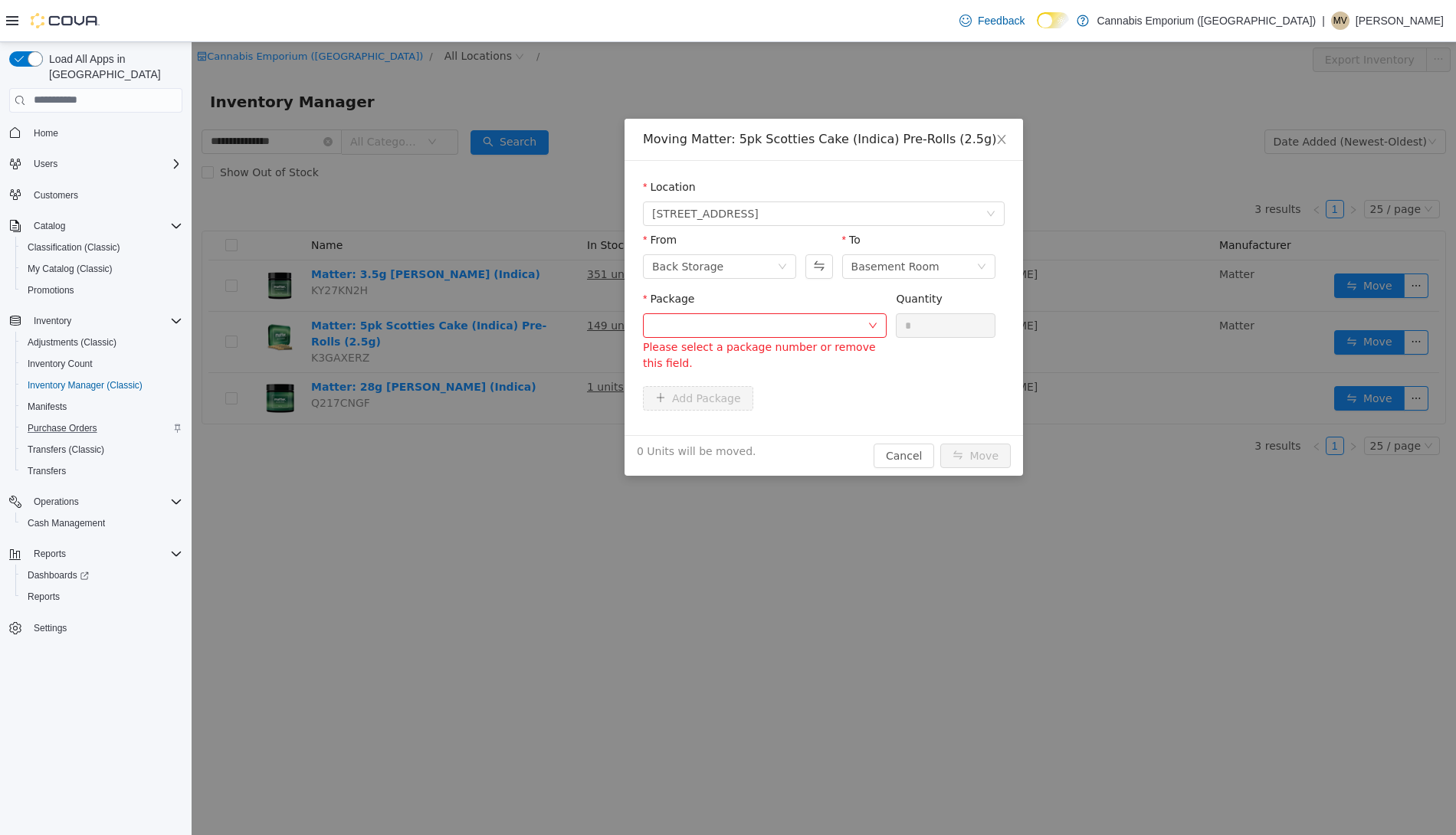
click at [161, 420] on div "Purchase Orders" at bounding box center [102, 429] width 161 height 18
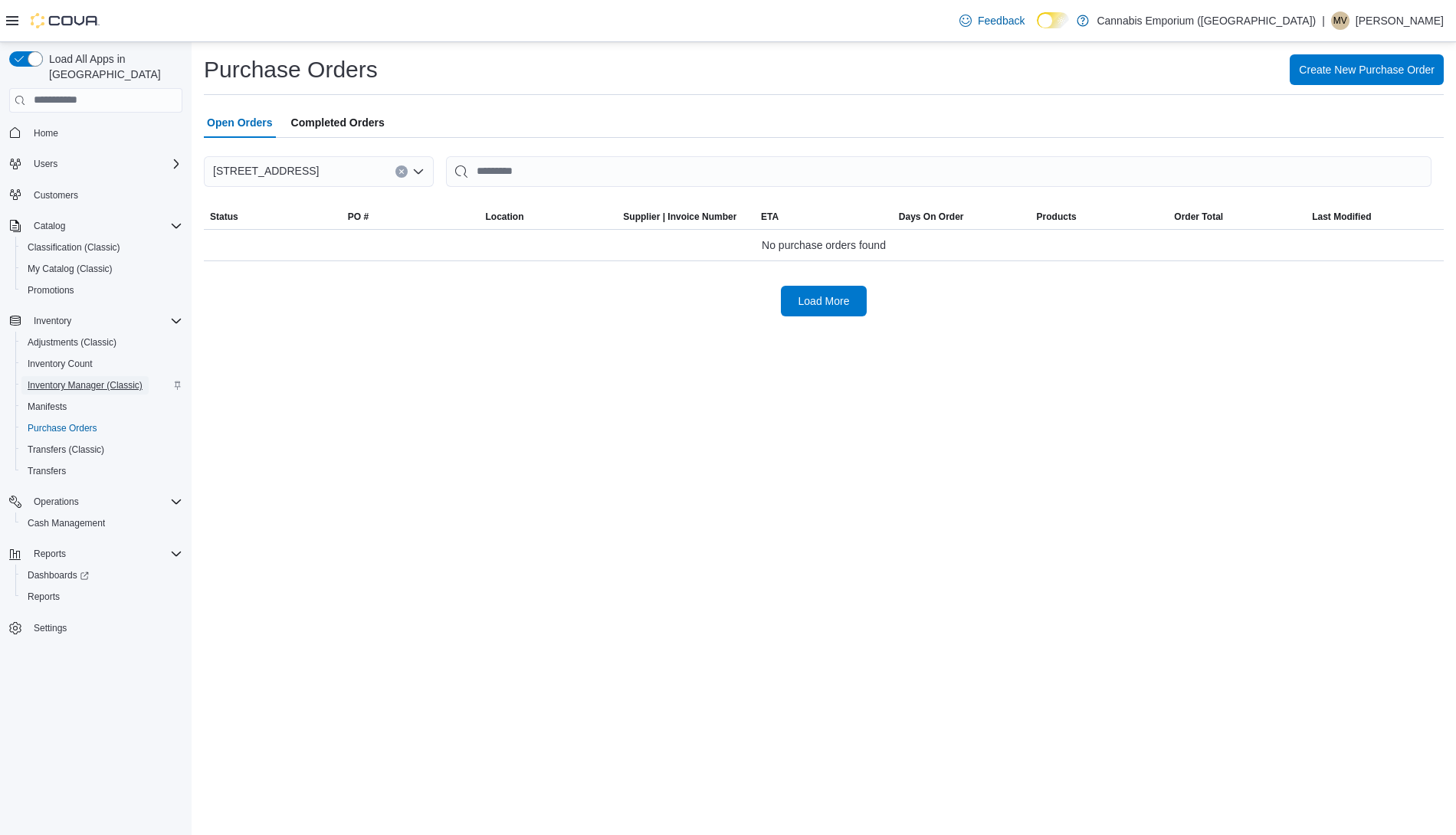
click at [103, 379] on span "Inventory Manager (Classic)" at bounding box center [84, 385] width 115 height 12
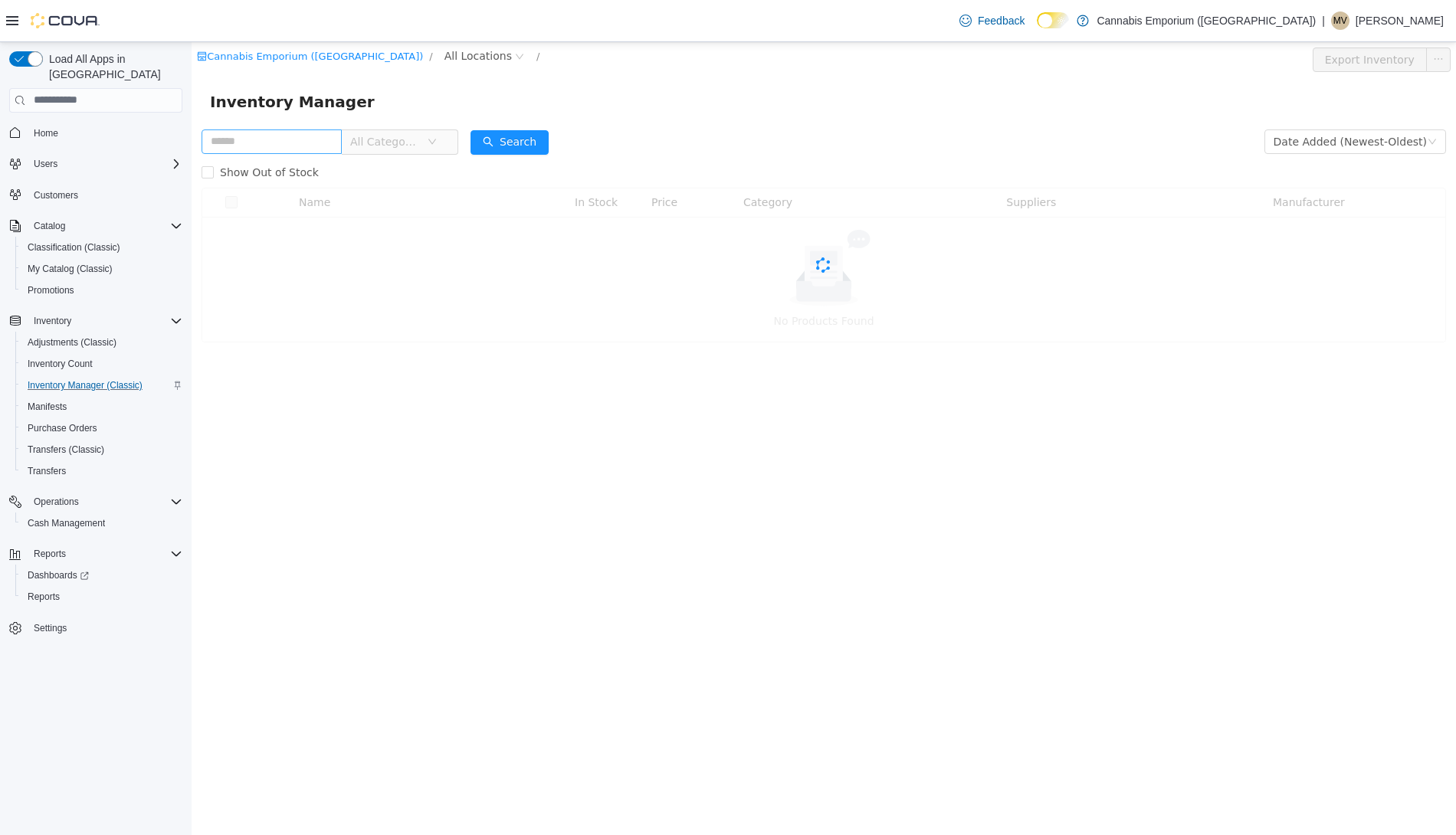
click at [264, 142] on input "text" at bounding box center [271, 142] width 140 height 25
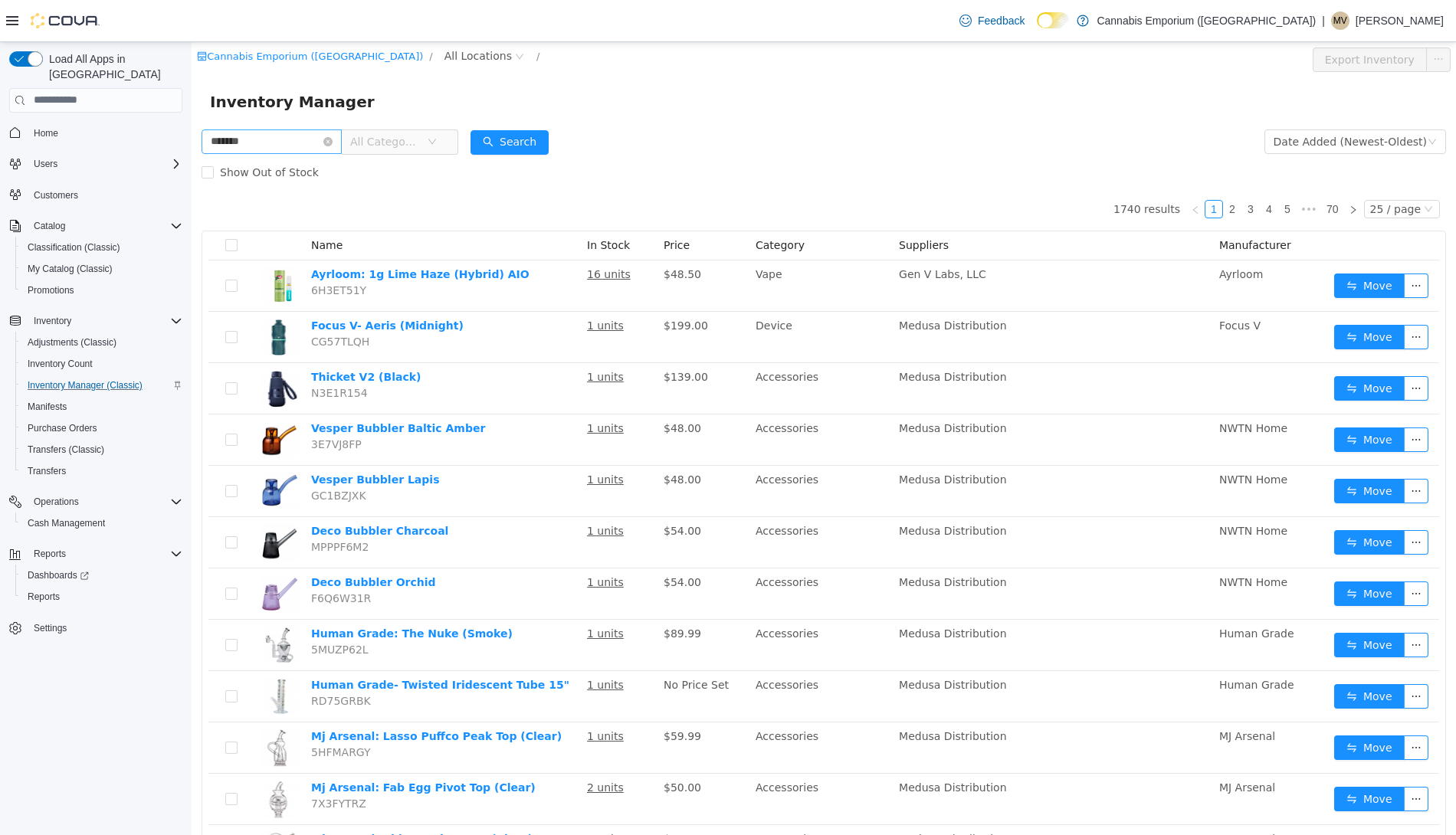
type input "*******"
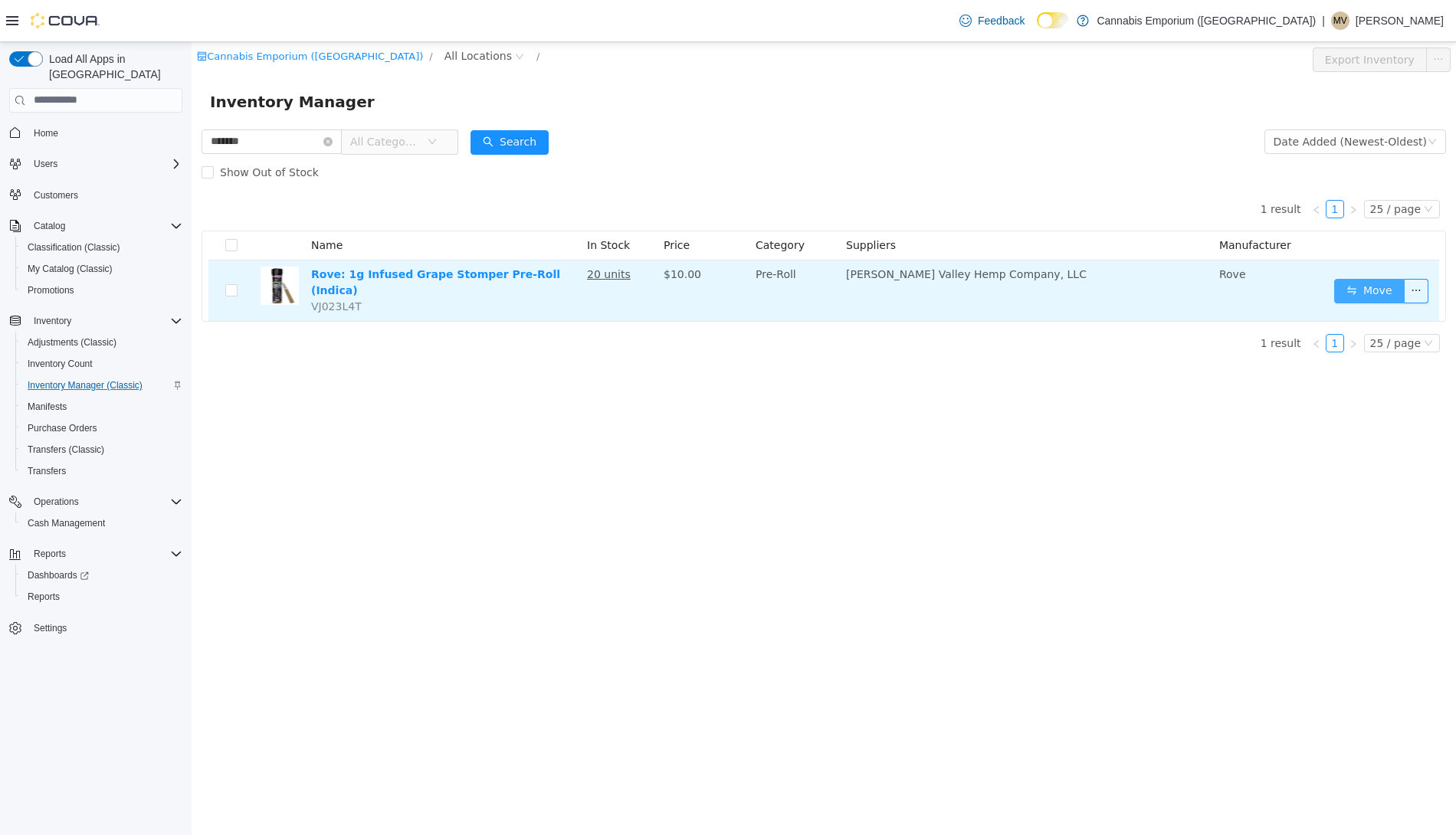
click at [1401, 286] on button "Move" at bounding box center [1369, 290] width 70 height 25
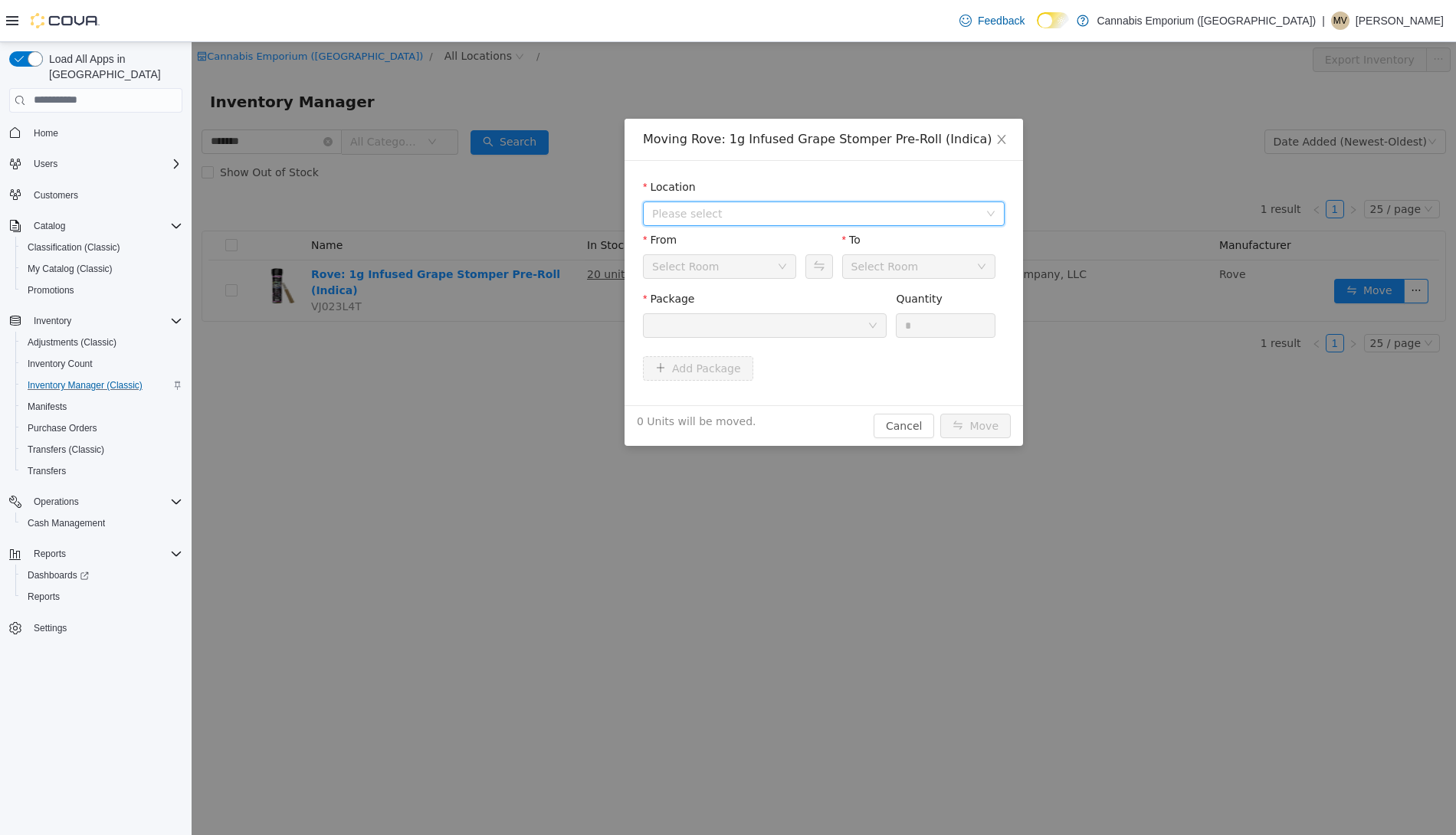
click at [731, 208] on span "Please select" at bounding box center [815, 213] width 326 height 16
click at [731, 271] on span "[STREET_ADDRESS]" at bounding box center [735, 268] width 107 height 12
click at [736, 332] on div at bounding box center [760, 325] width 215 height 23
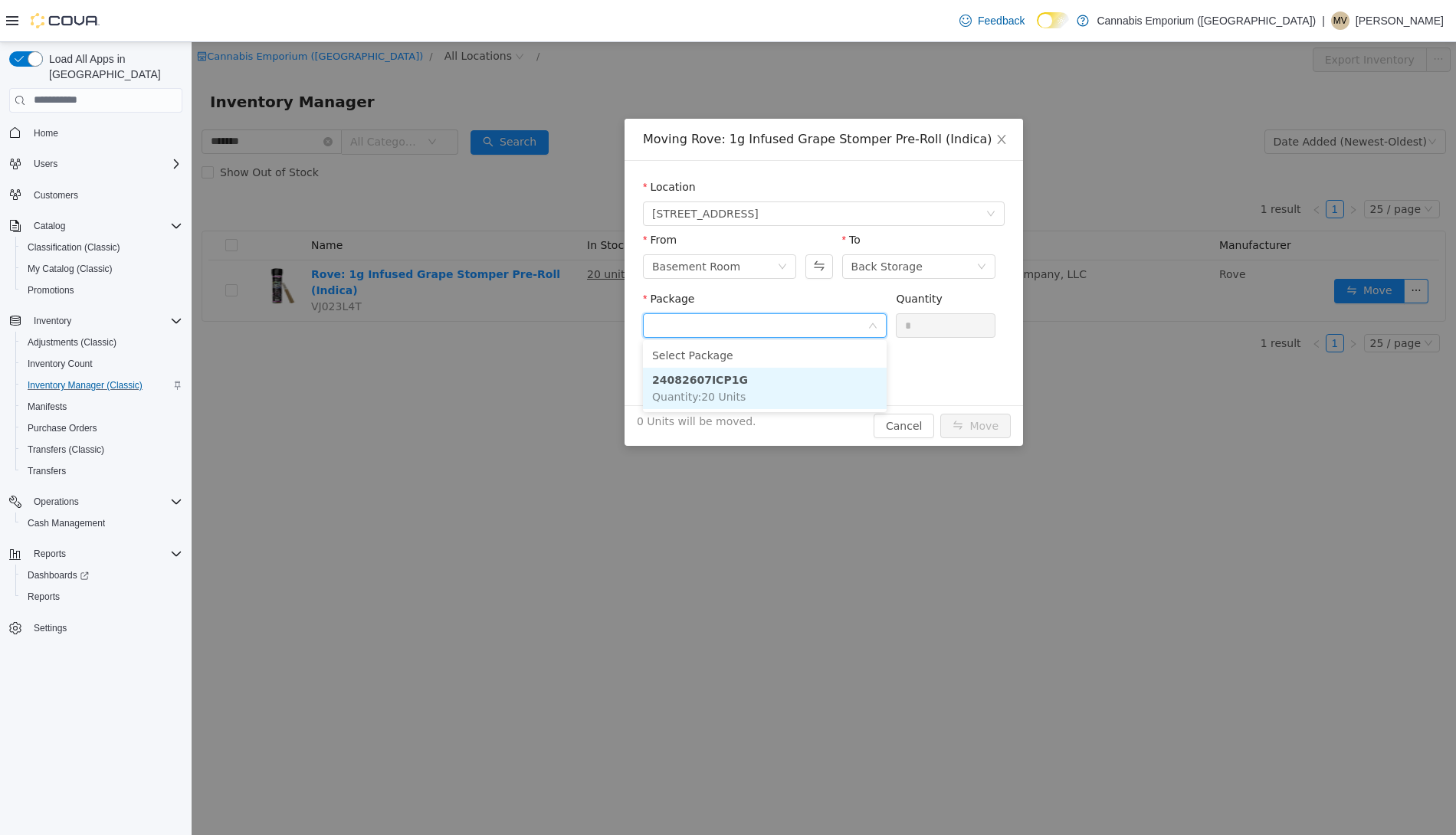
click at [742, 380] on li "24082607ICP1G Quantity : 20 Units" at bounding box center [765, 388] width 243 height 41
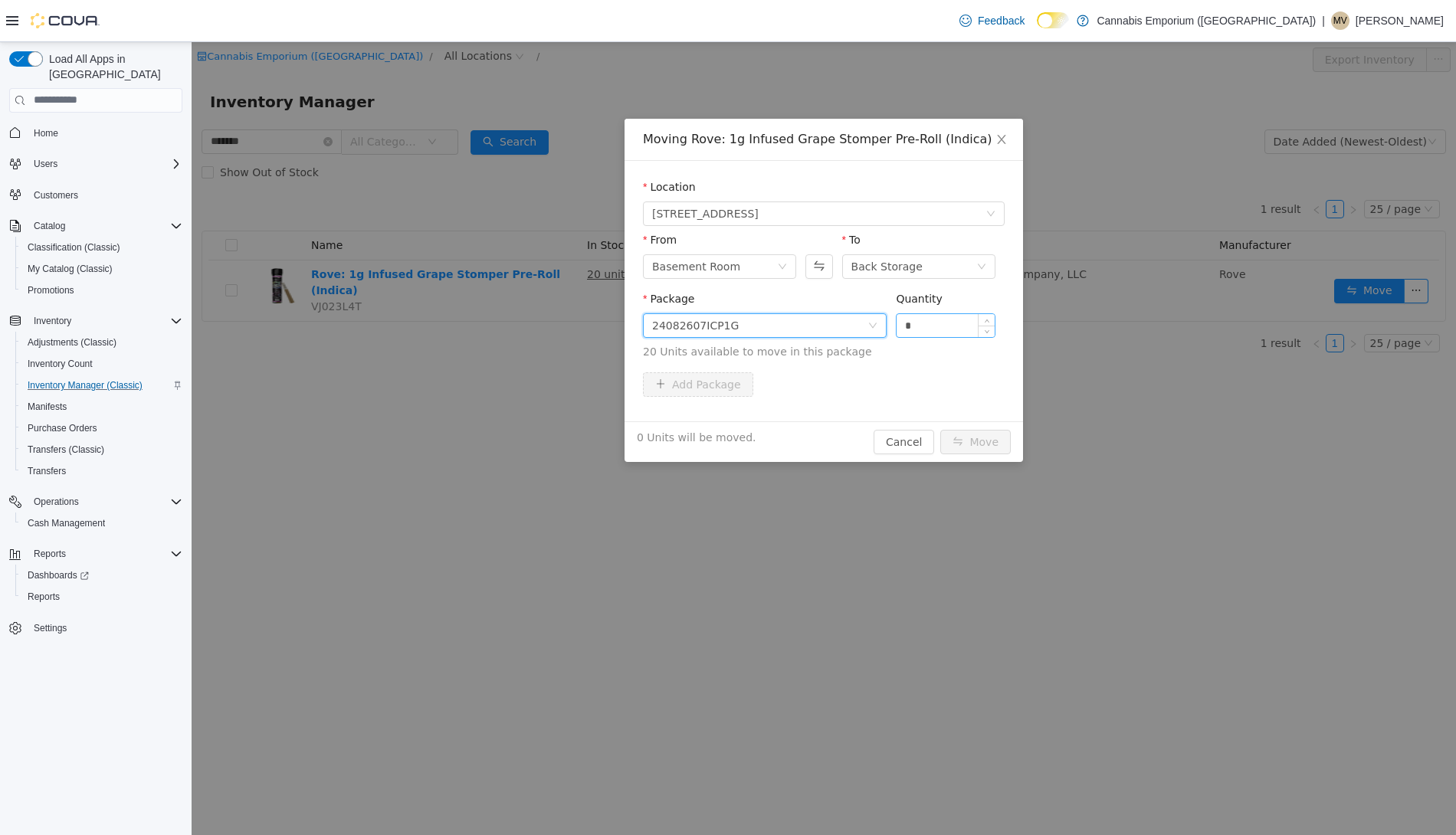
click at [930, 329] on input "*" at bounding box center [945, 325] width 99 height 23
type input "**"
click at [940, 429] on button "Move" at bounding box center [975, 442] width 70 height 25
